Goal: Transaction & Acquisition: Purchase product/service

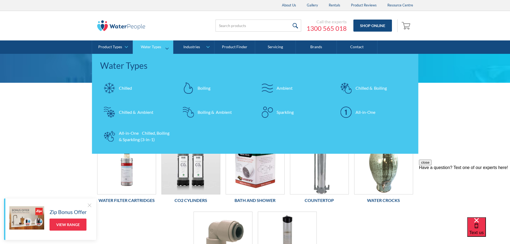
click at [206, 90] on div "Boiling" at bounding box center [204, 88] width 13 height 6
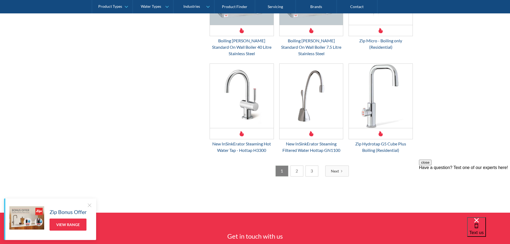
scroll to position [830, 0]
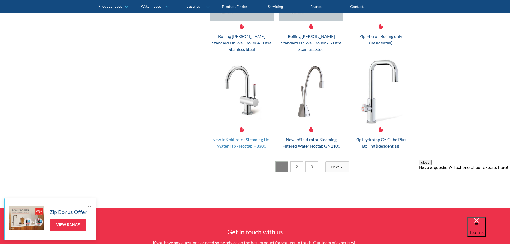
click at [218, 136] on div "New InSinkErator Steaming Hot Water Tap - Hottap H3300" at bounding box center [242, 142] width 64 height 13
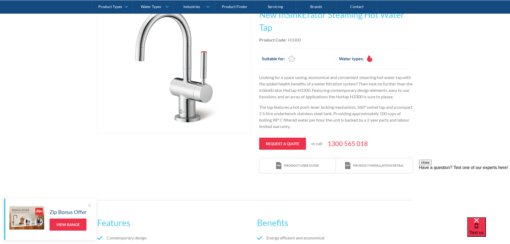
scroll to position [54, 0]
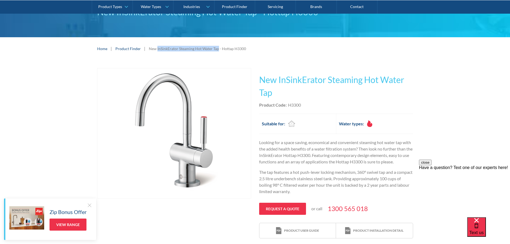
drag, startPoint x: 156, startPoint y: 50, endPoint x: 217, endPoint y: 50, distance: 60.8
click at [217, 50] on div "New InSinkErator Steaming Hot Water Tap - Hottap H3300" at bounding box center [197, 49] width 97 height 6
copy div "InSinkErator Steaming Hot Water Tap"
